Goal: Use online tool/utility: Utilize a website feature to perform a specific function

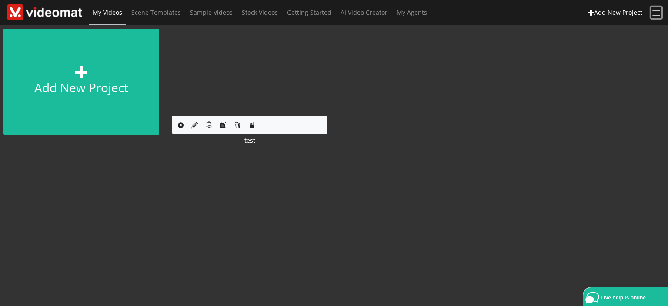
click at [656, 14] on span at bounding box center [656, 13] width 10 height 10
click at [464, 88] on div "Add new project Edit Project test" at bounding box center [333, 91] width 681 height 133
click at [655, 14] on span at bounding box center [656, 13] width 10 height 10
click at [620, 76] on link "Logout" at bounding box center [611, 77] width 40 height 15
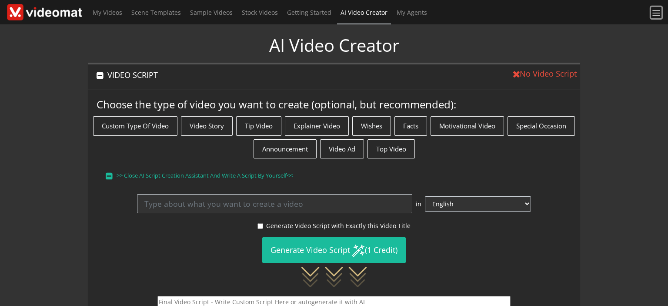
click at [659, 10] on span at bounding box center [656, 13] width 10 height 10
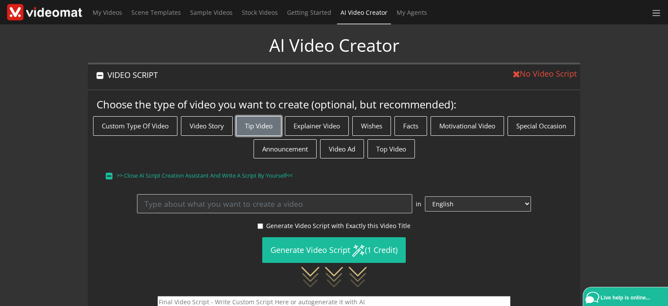
click at [277, 126] on button "Tip Video" at bounding box center [258, 126] width 45 height 20
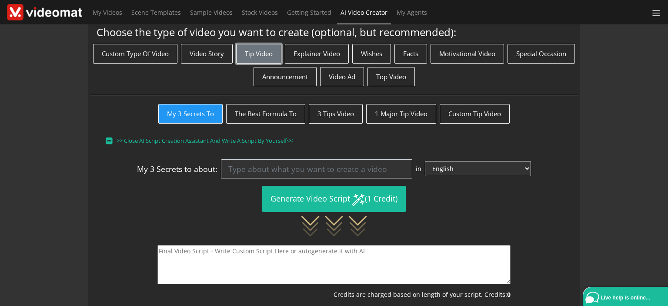
scroll to position [87, 0]
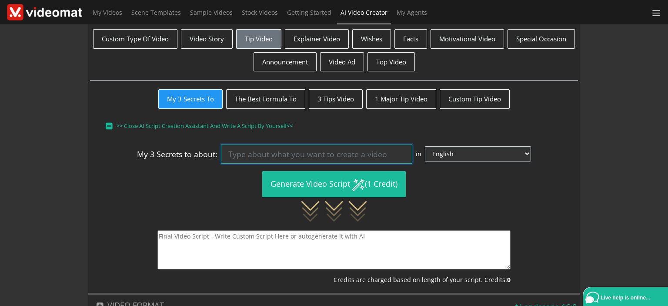
click at [249, 150] on input at bounding box center [316, 153] width 191 height 19
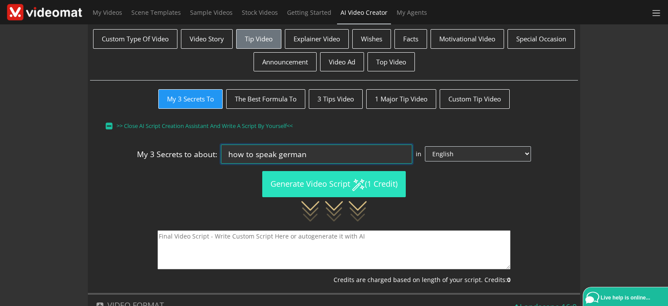
type input "how to speak german"
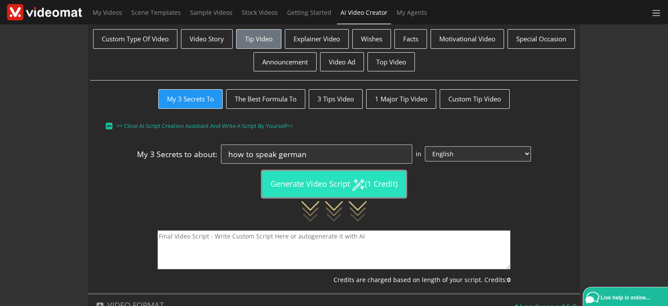
click at [274, 183] on button "Generate Video Script (1 Credit)" at bounding box center [333, 184] width 143 height 26
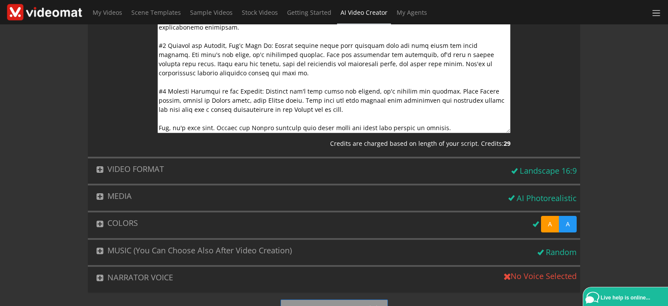
scroll to position [363, 0]
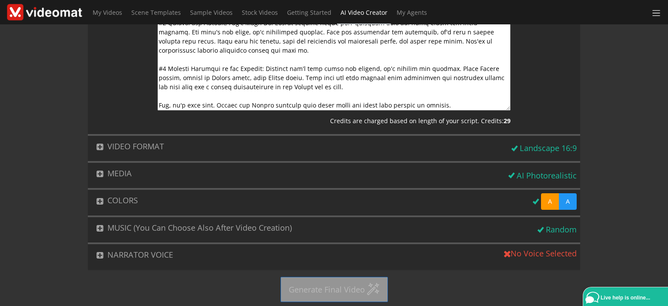
drag, startPoint x: 264, startPoint y: 86, endPoint x: 528, endPoint y: 323, distance: 354.3
click at [528, 305] on html "× NEED HELP? I will be happy to help you with any problem you have Live help is…" at bounding box center [334, 153] width 668 height 306
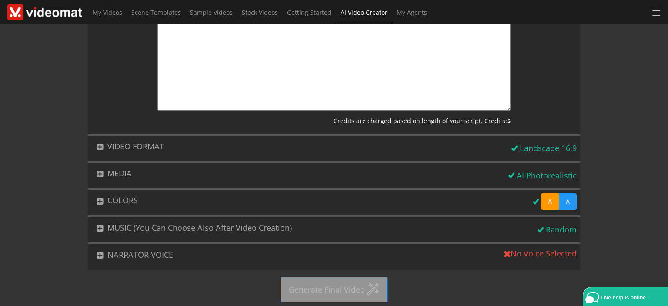
type textarea "Unlocking the German Language: My 3 Unrevealed Hacks #1 Harness the Power of Fr…"
click at [153, 249] on button "NARRATOR VOICE" at bounding box center [294, 254] width 413 height 21
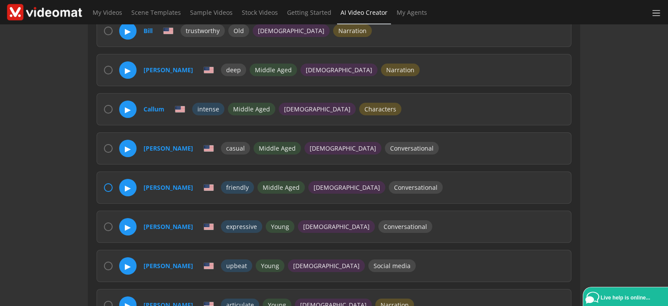
click at [105, 183] on input "radio" at bounding box center [108, 187] width 9 height 9
radio input "true"
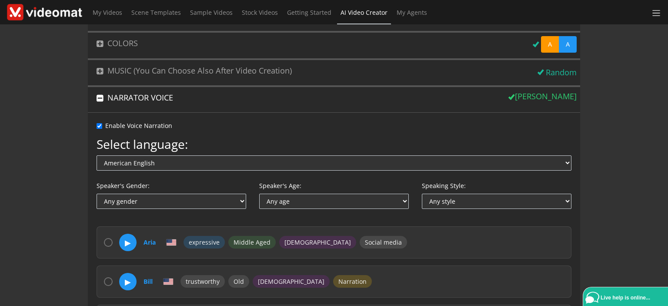
scroll to position [76, 0]
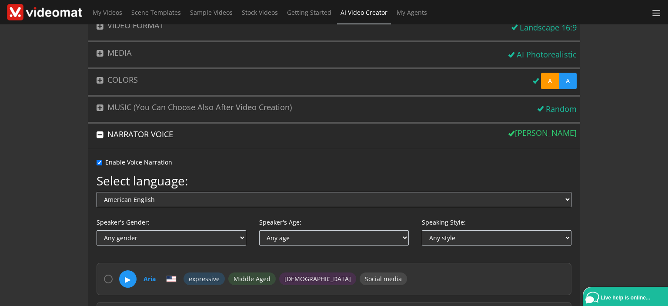
click at [126, 134] on button "NARRATOR VOICE" at bounding box center [296, 133] width 417 height 21
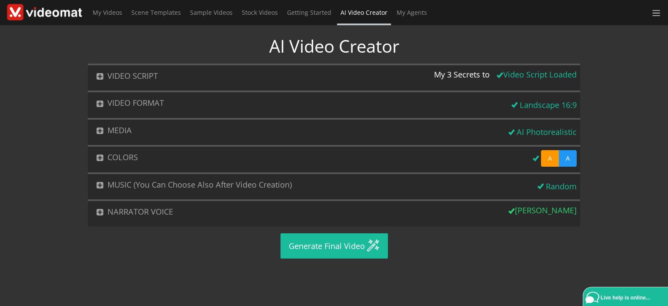
scroll to position [0, 0]
click at [138, 133] on button "MEDIA" at bounding box center [296, 130] width 417 height 21
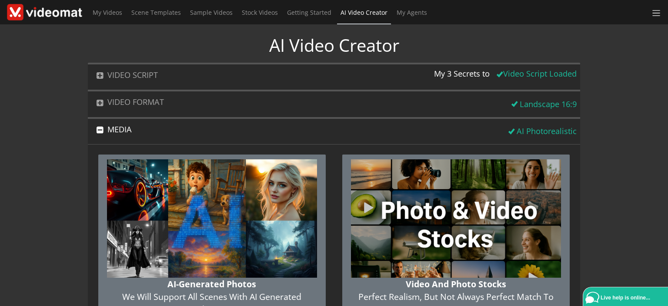
click at [370, 206] on img "button" at bounding box center [456, 218] width 210 height 118
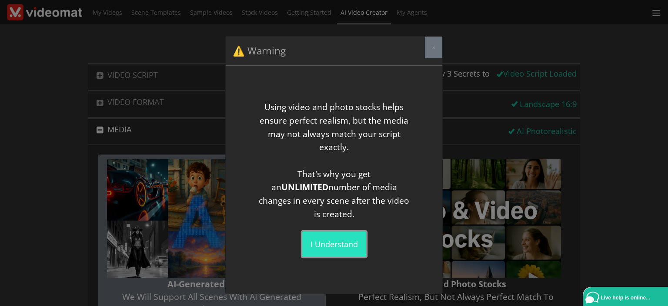
click at [327, 237] on button "I understand" at bounding box center [334, 243] width 64 height 25
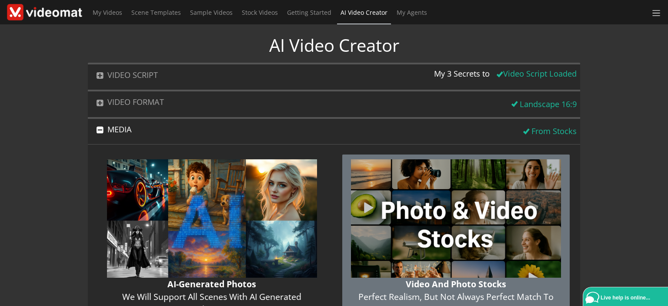
click at [162, 135] on button "MEDIA" at bounding box center [304, 129] width 432 height 21
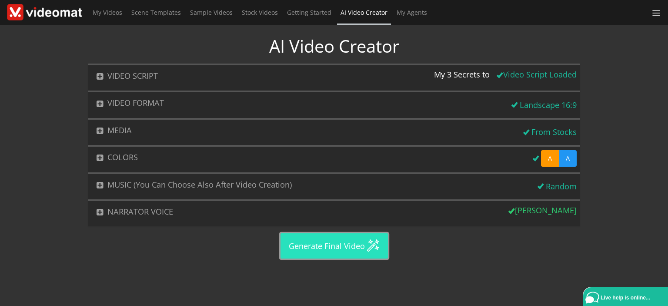
click at [325, 239] on button "Generate Final Video" at bounding box center [333, 245] width 107 height 25
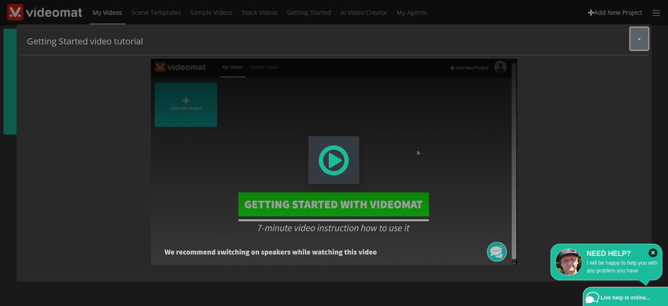
click at [638, 45] on button "×" at bounding box center [638, 39] width 17 height 22
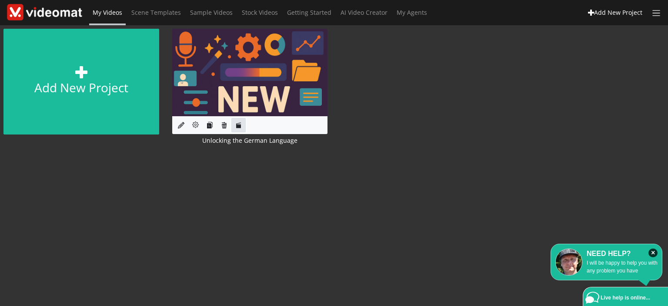
click at [235, 126] on icon at bounding box center [238, 125] width 7 height 7
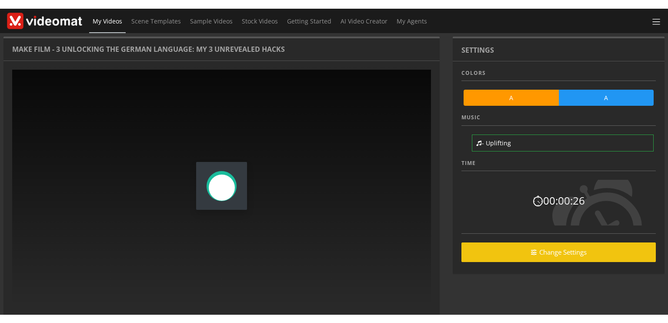
scroll to position [87, 0]
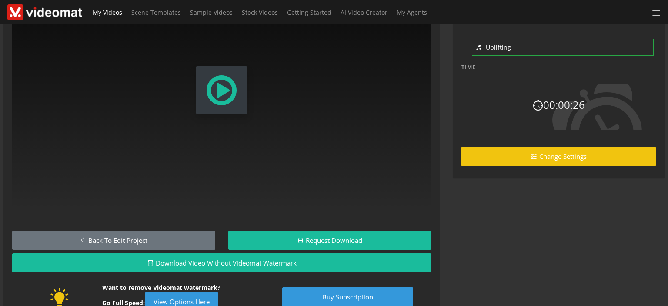
click at [224, 96] on span "Modal Window" at bounding box center [221, 90] width 33 height 38
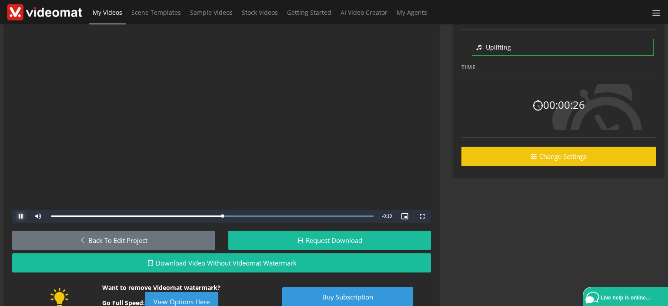
click at [18, 216] on span "Video Player" at bounding box center [20, 216] width 17 height 0
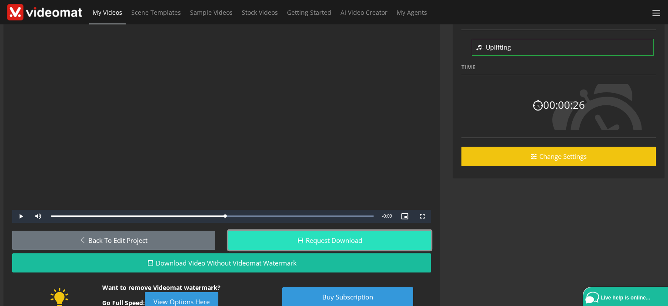
click at [259, 240] on button "Request Download" at bounding box center [329, 240] width 203 height 20
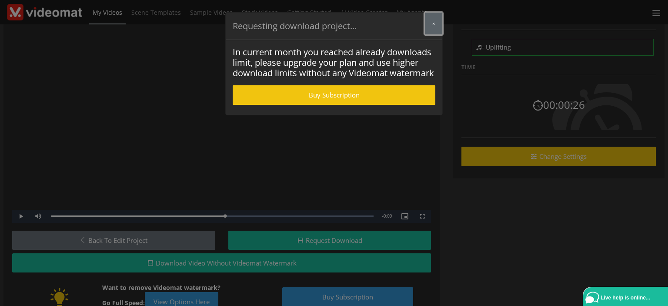
click at [430, 25] on button "×" at bounding box center [433, 24] width 17 height 22
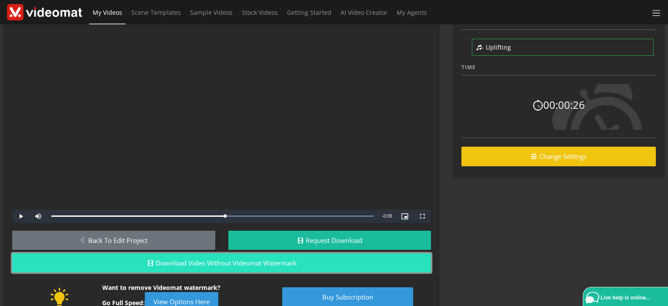
click at [264, 256] on button "Download video without Videomat watermark" at bounding box center [221, 263] width 419 height 20
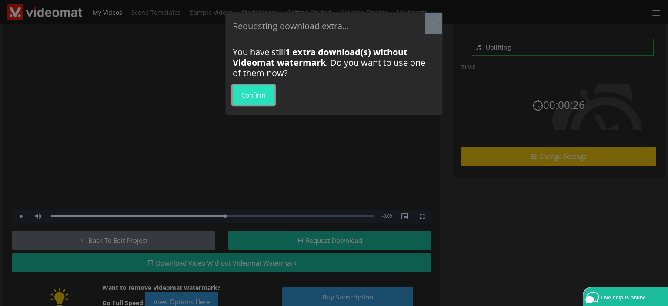
click at [252, 98] on button "Confirm" at bounding box center [254, 95] width 42 height 20
